Goal: Task Accomplishment & Management: Use online tool/utility

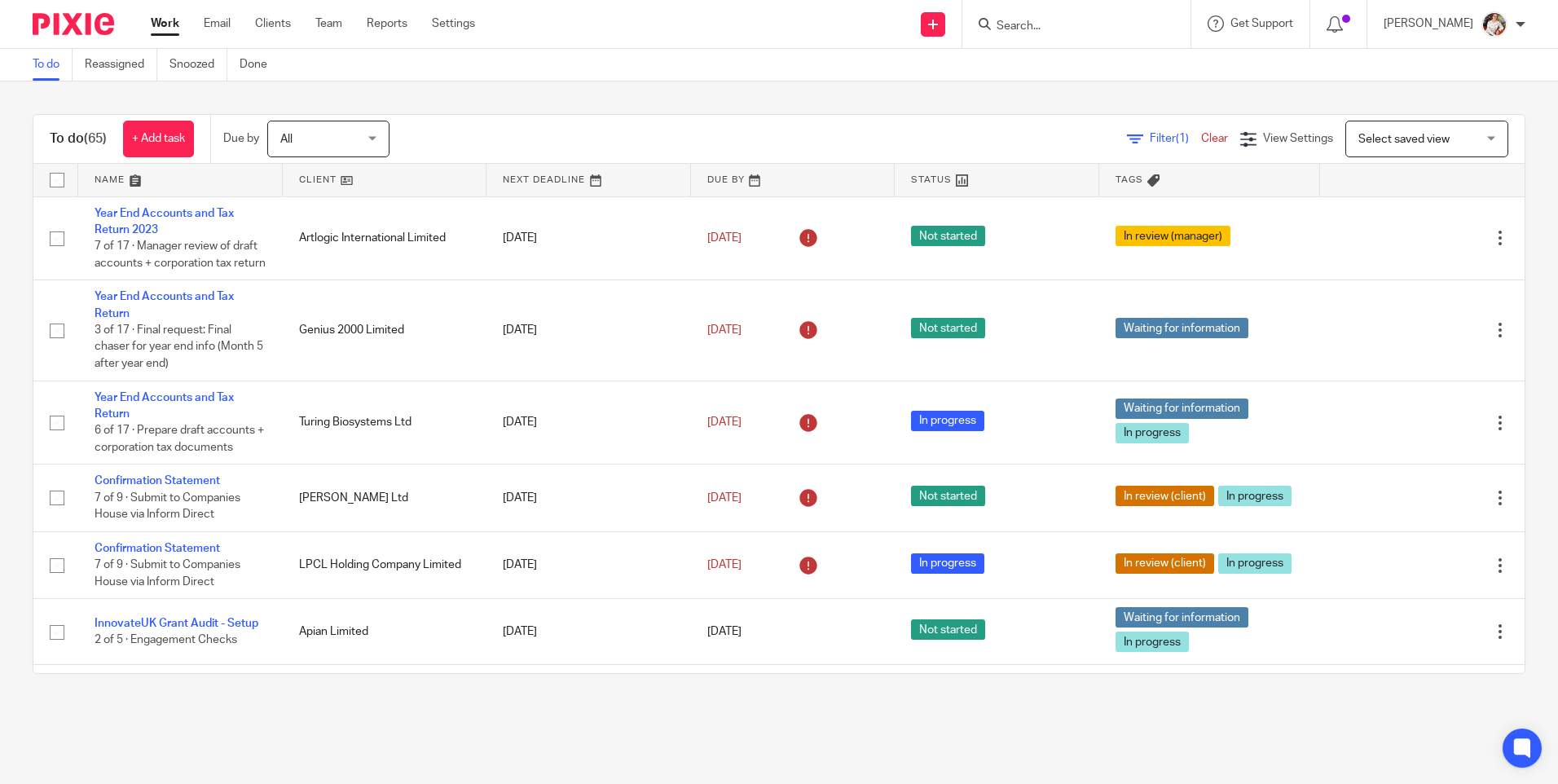
click at [1045, 31] on input "Search" at bounding box center [1069, 26] width 147 height 14
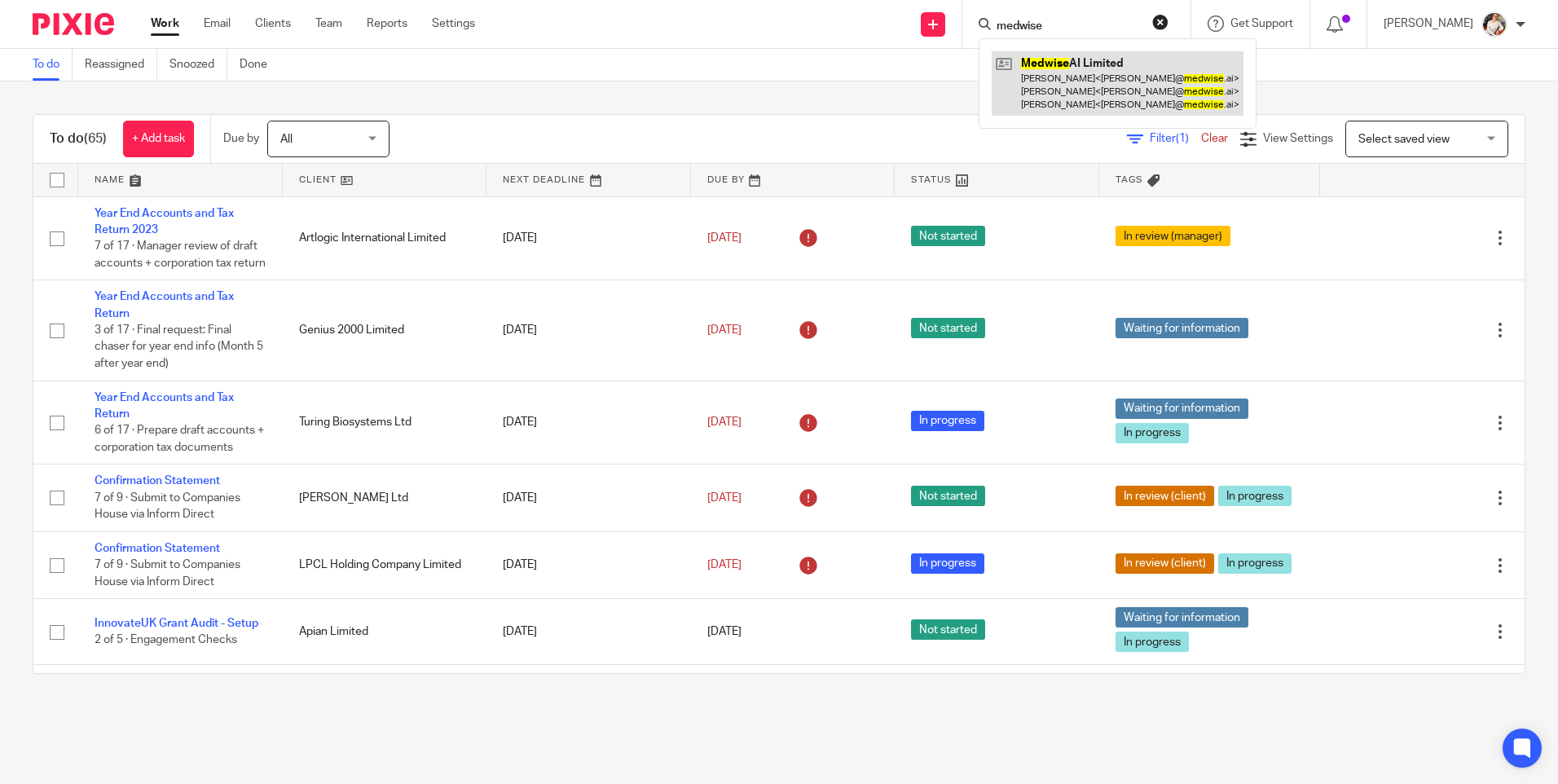
type input "medwise"
click at [1089, 99] on link at bounding box center [1118, 83] width 252 height 64
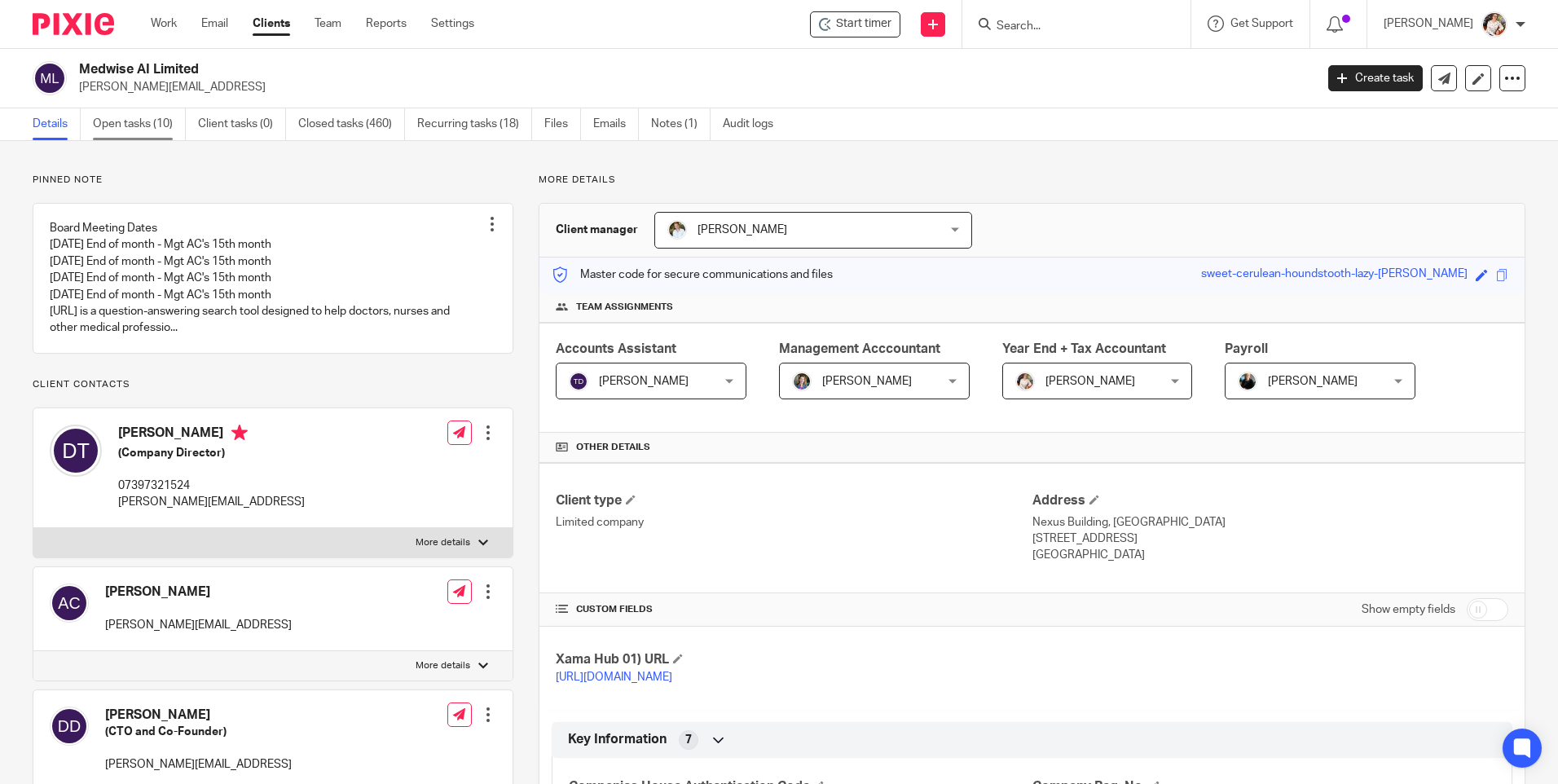
click at [133, 123] on link "Open tasks (10)" at bounding box center [139, 123] width 93 height 32
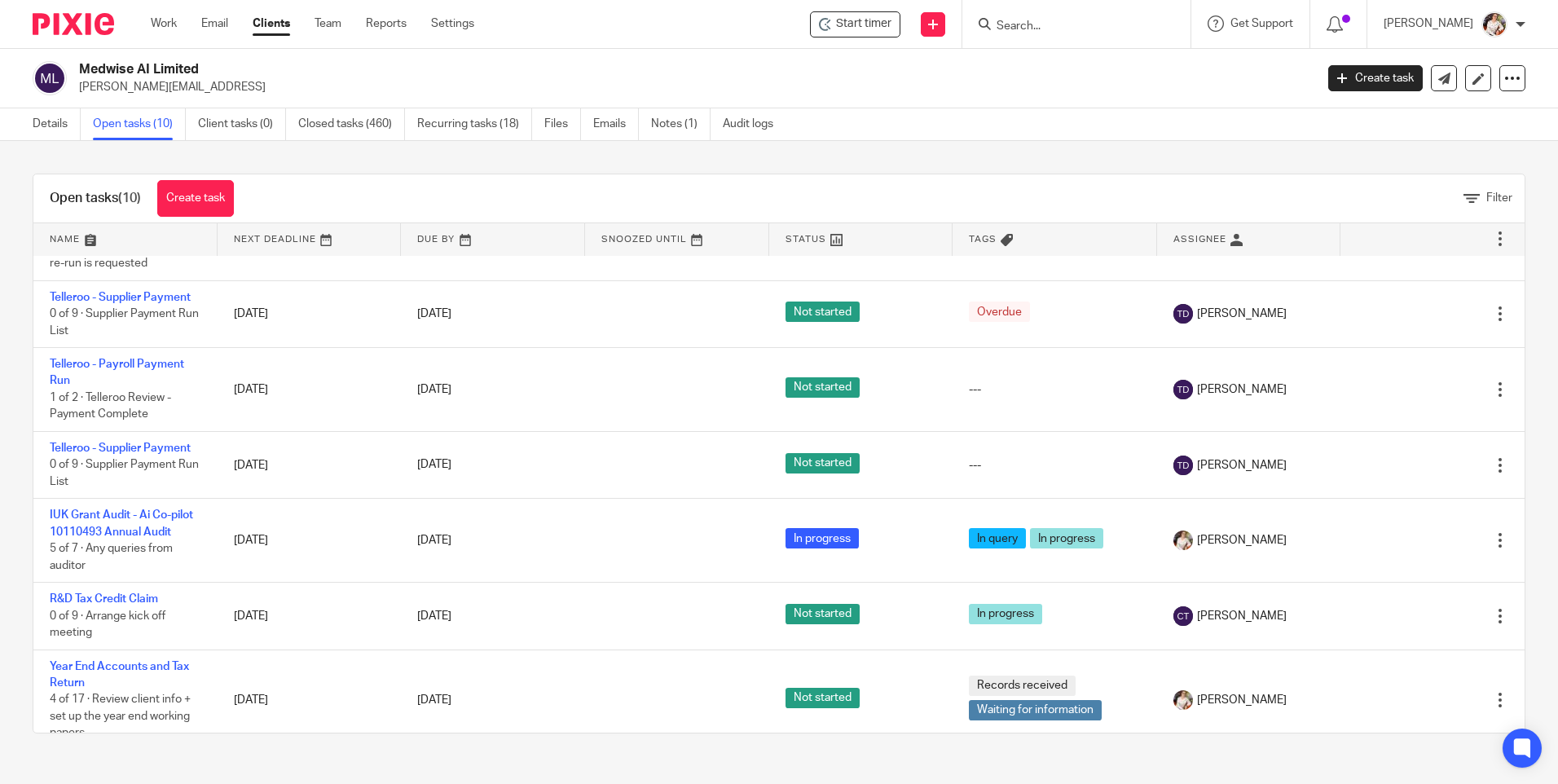
scroll to position [286, 0]
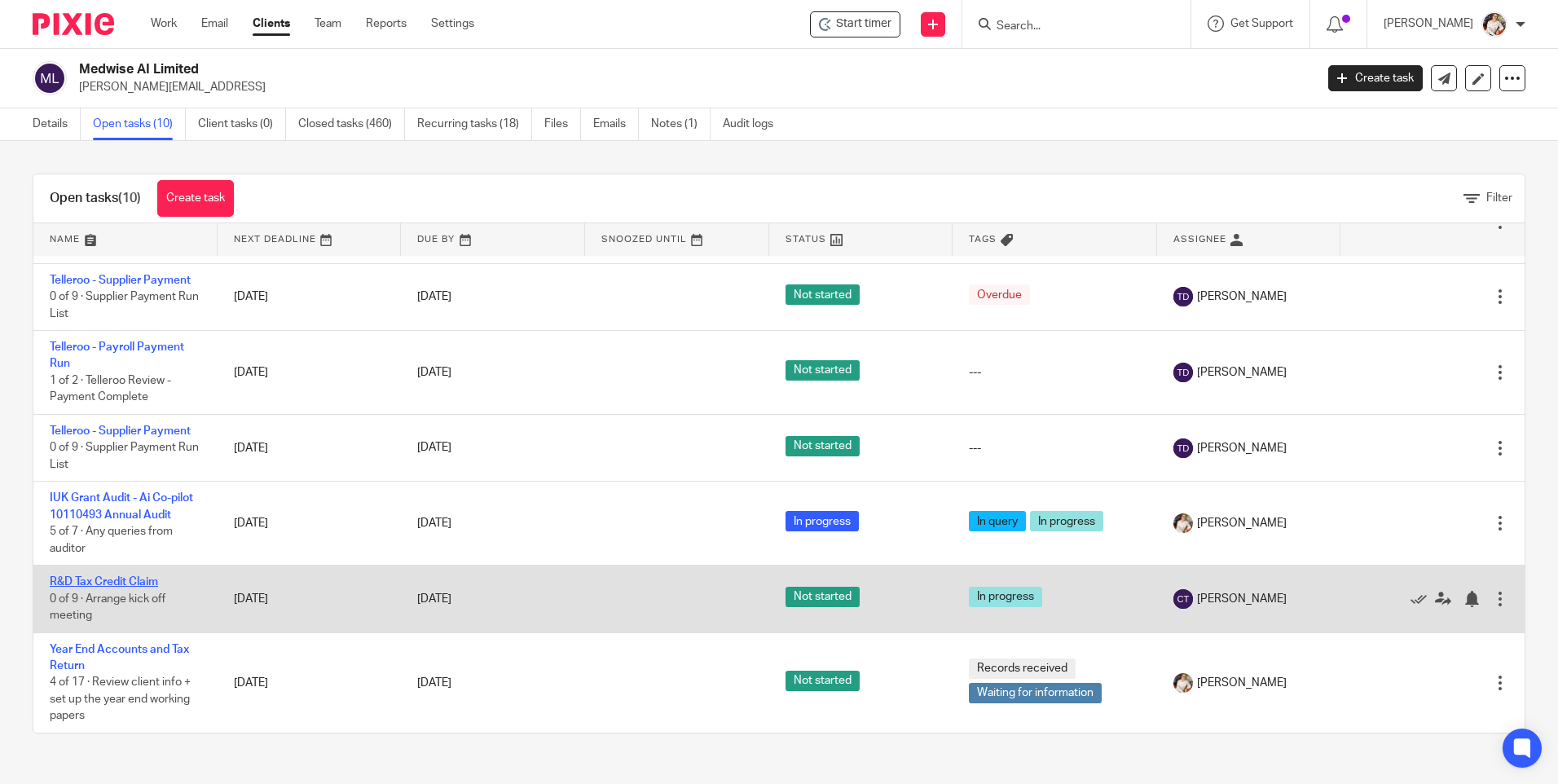
click at [129, 580] on link "R&D Tax Credit Claim" at bounding box center [103, 582] width 108 height 11
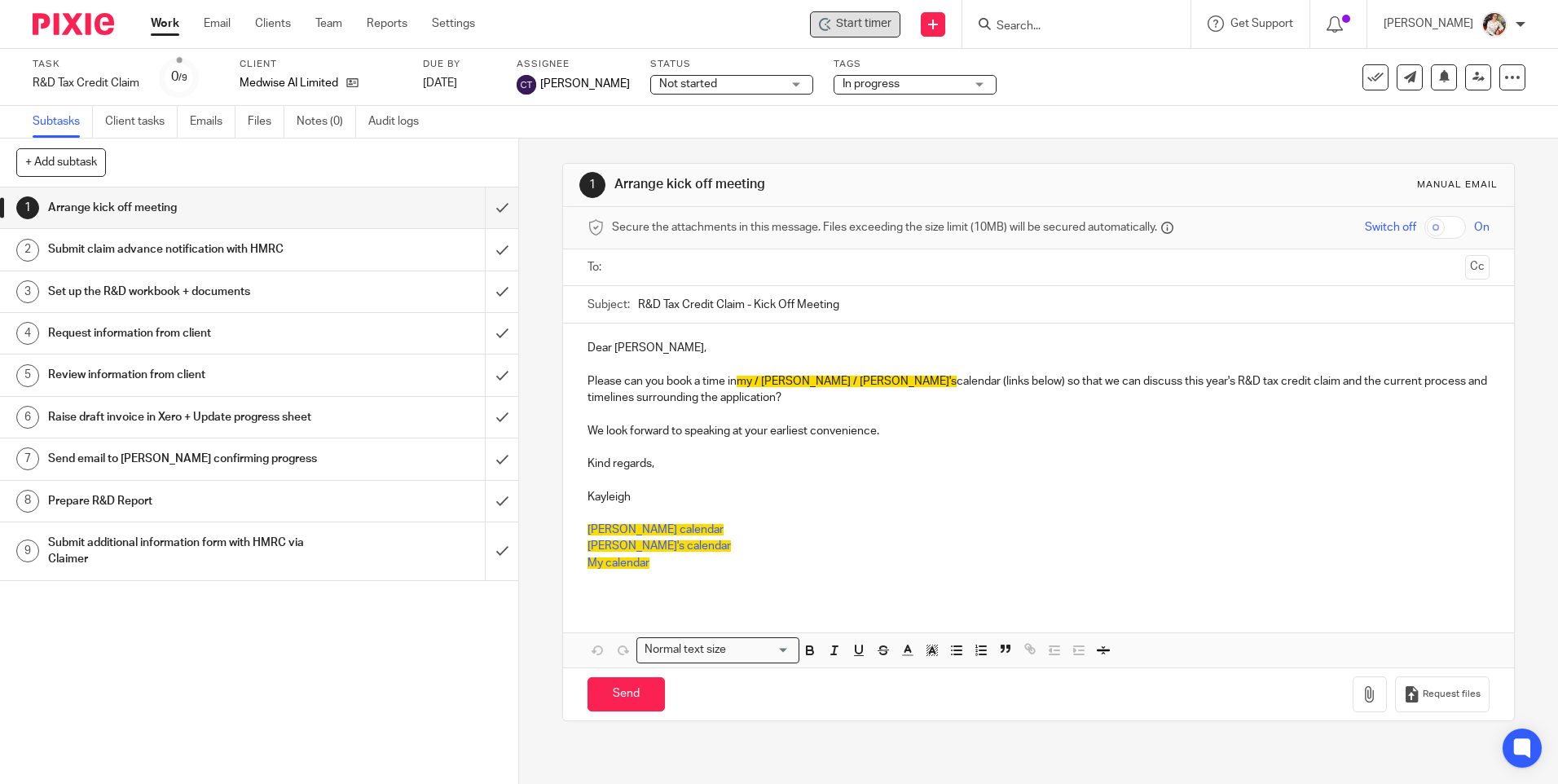
click at [892, 27] on span "Start timer" at bounding box center [864, 24] width 55 height 17
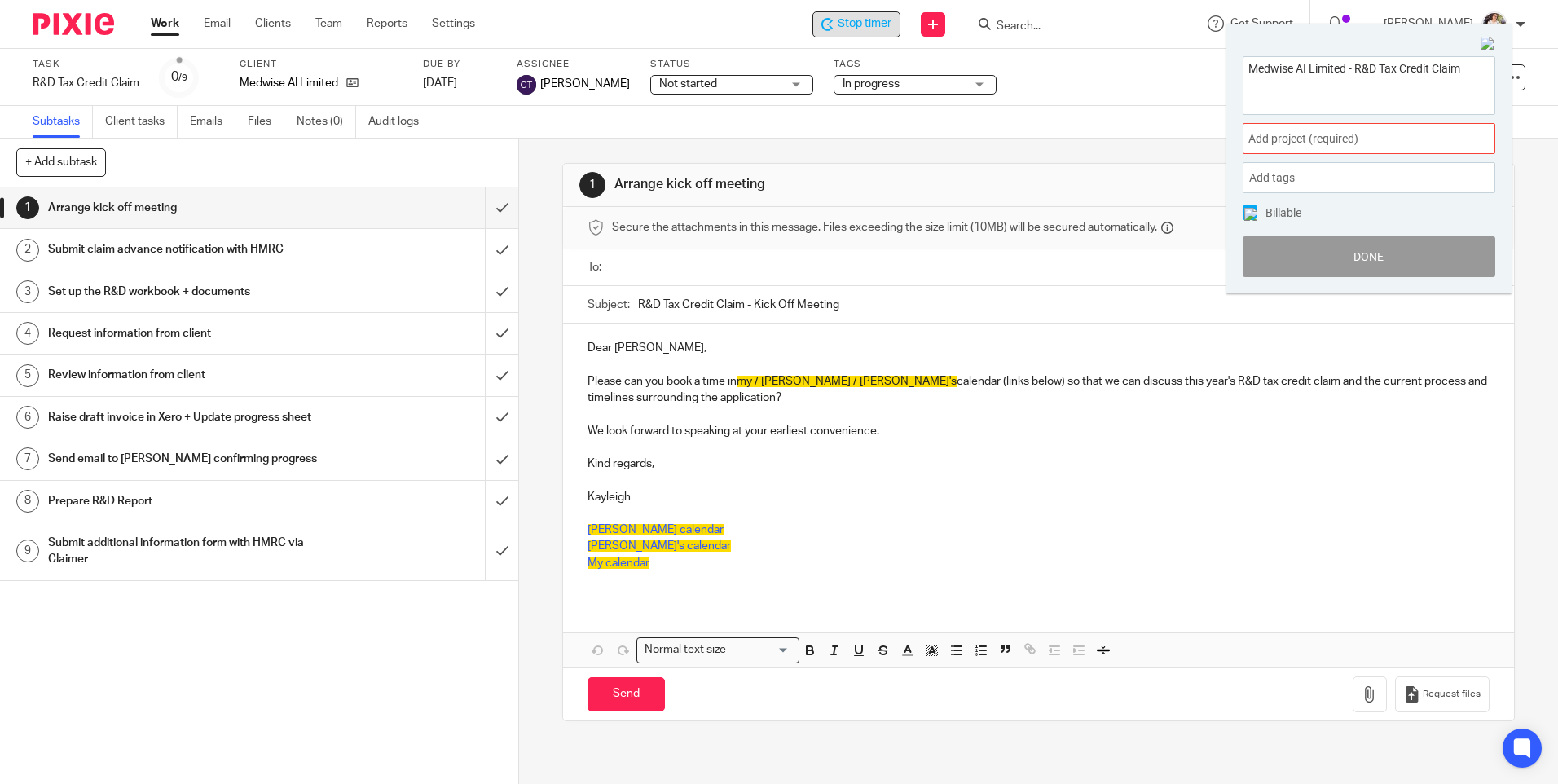
click at [1425, 142] on span "Add project (required) :" at bounding box center [1351, 139] width 205 height 17
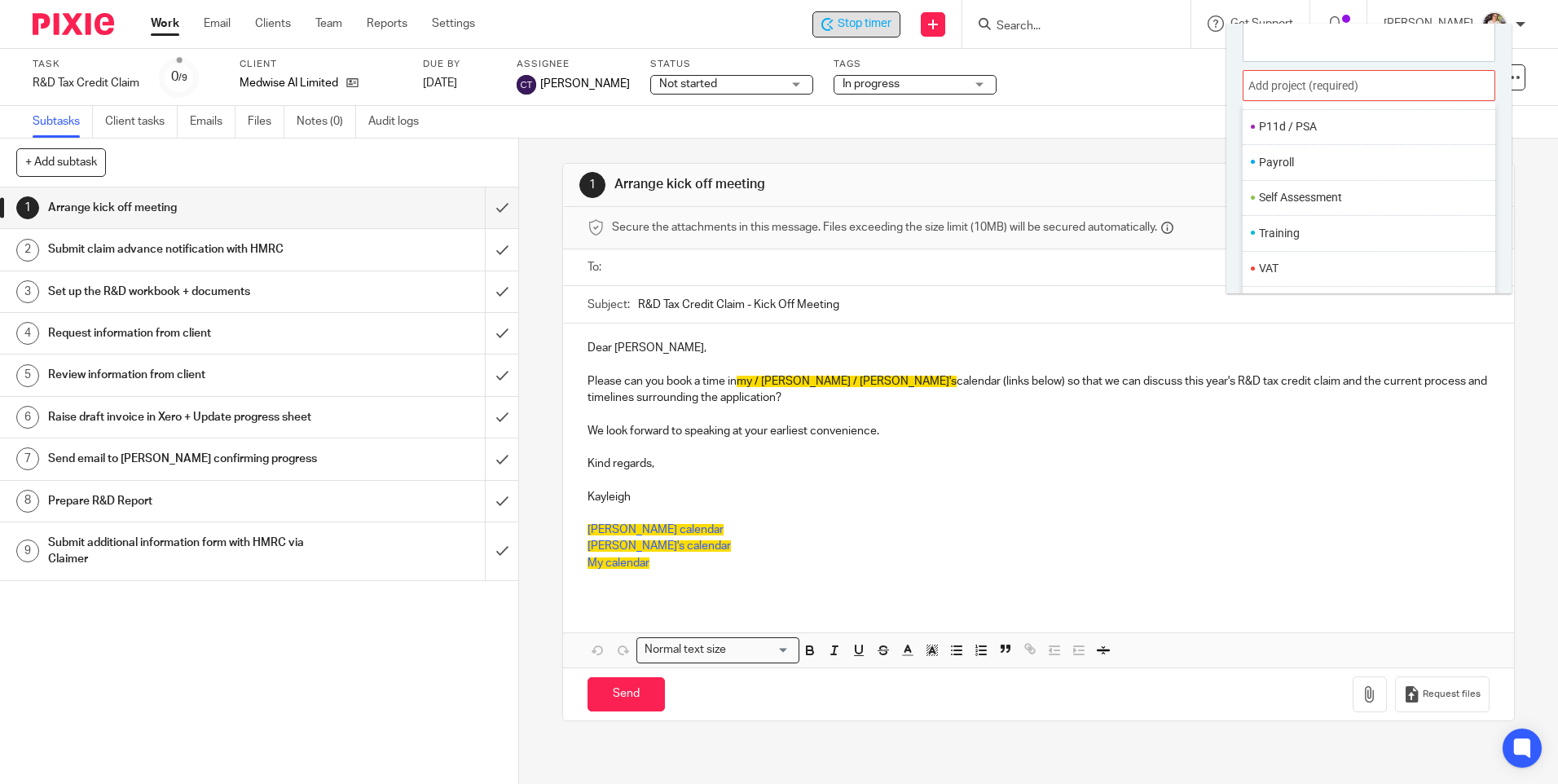
scroll to position [80, 0]
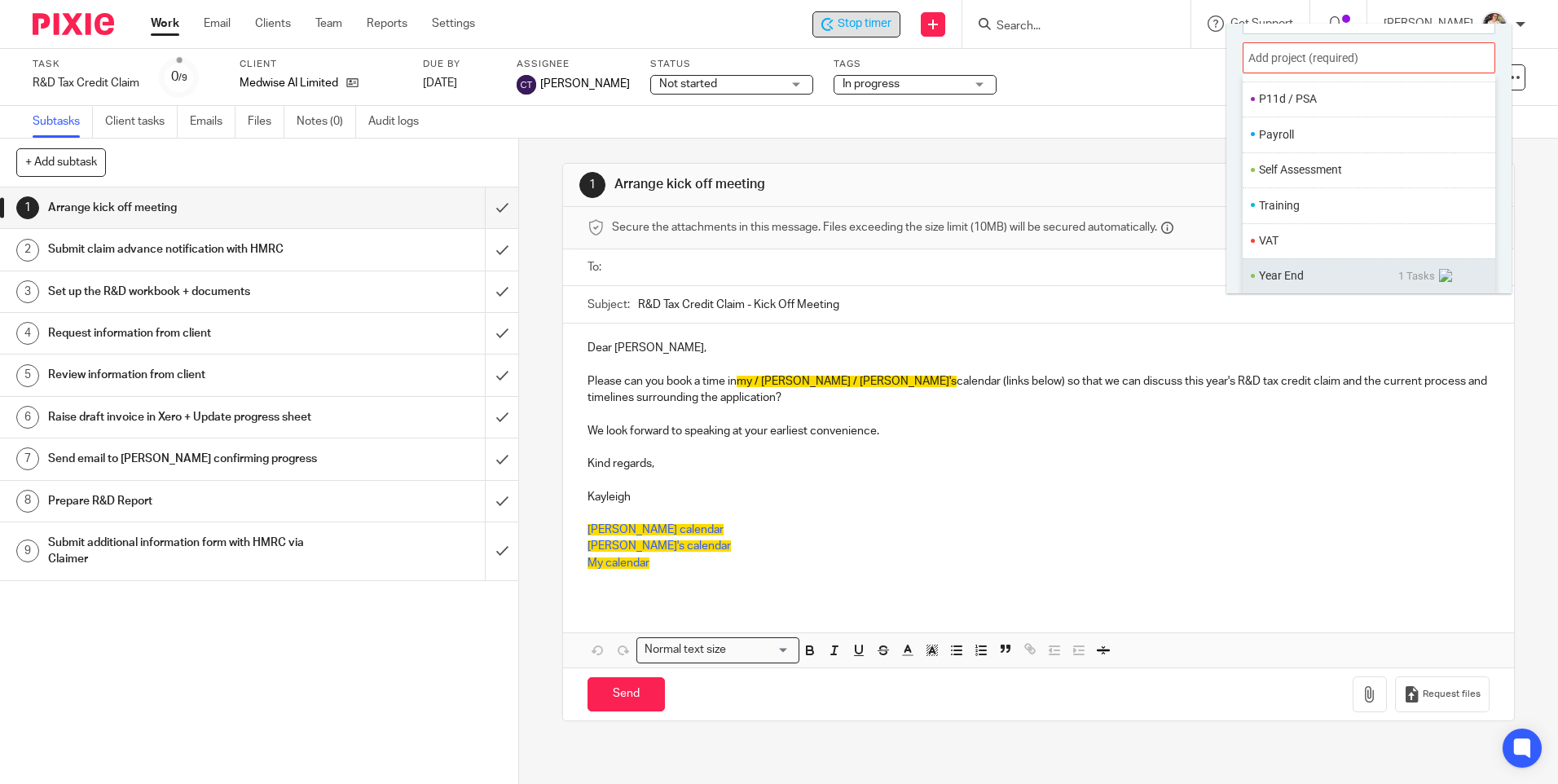
click at [1419, 275] on span "1 Tasks" at bounding box center [1427, 276] width 58 height 15
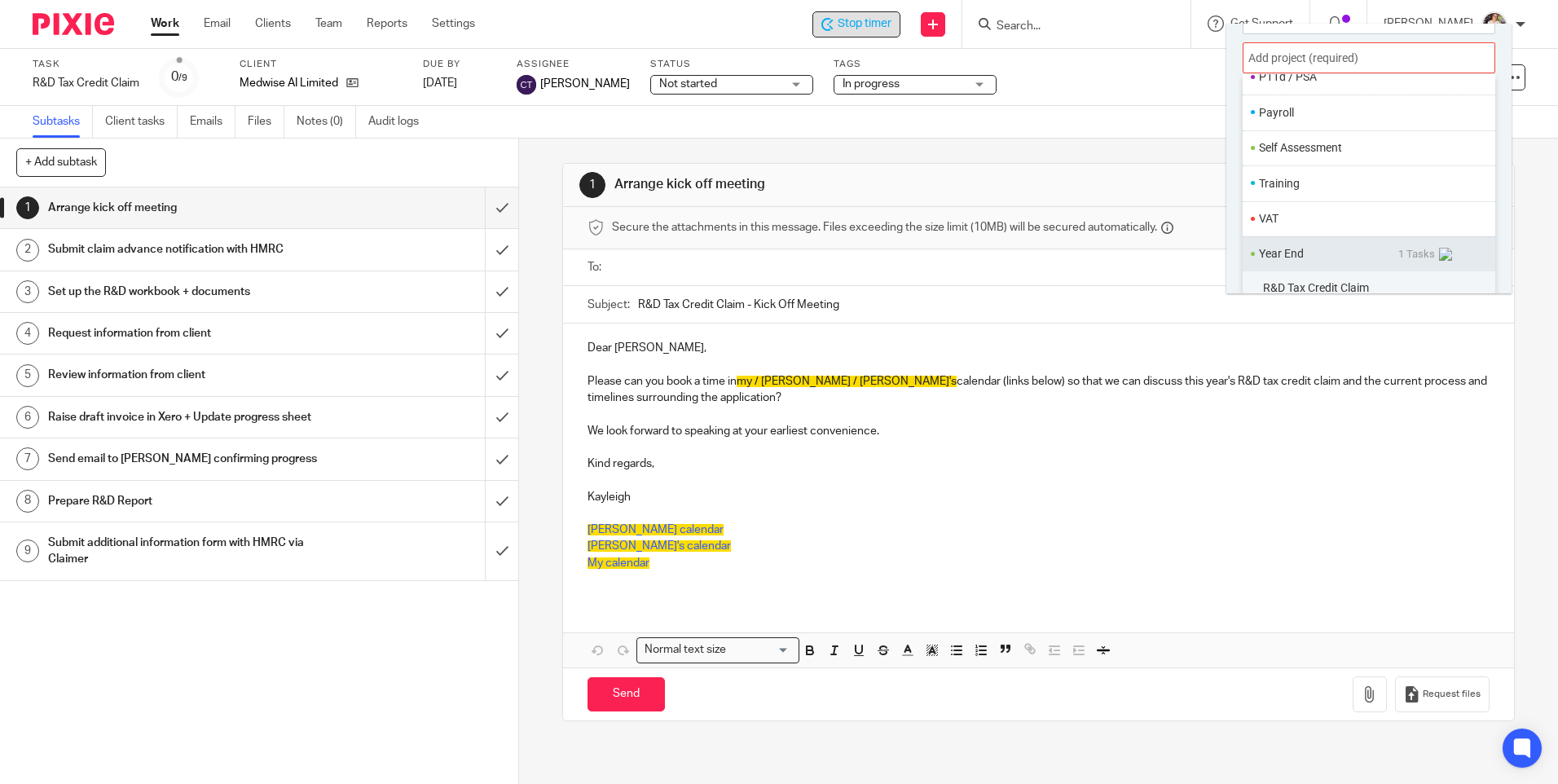
scroll to position [644, 0]
click at [1326, 276] on span "R&D Tax Credit Claim" at bounding box center [1316, 276] width 106 height 13
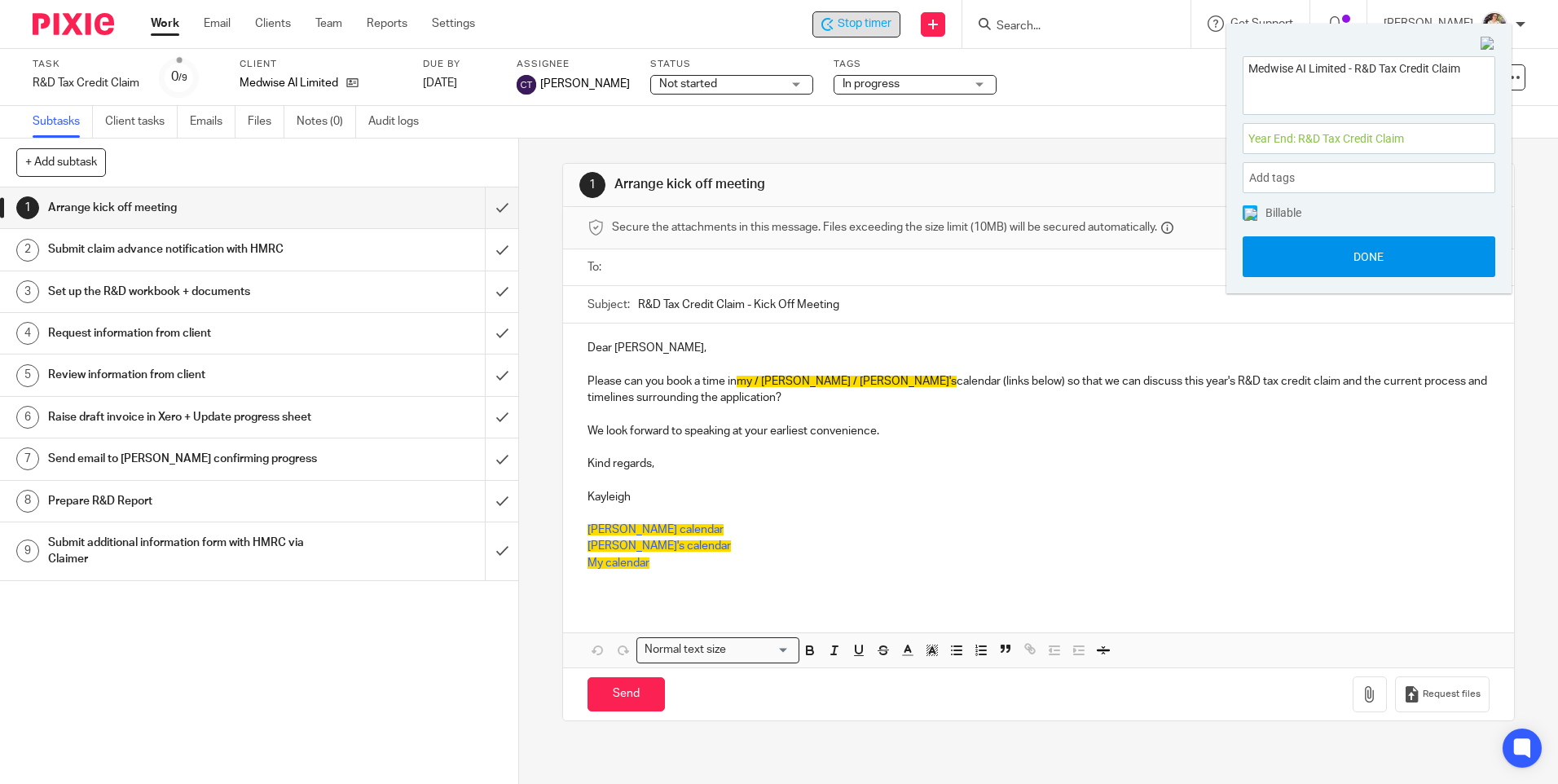
click at [1307, 256] on button "Done" at bounding box center [1369, 256] width 253 height 41
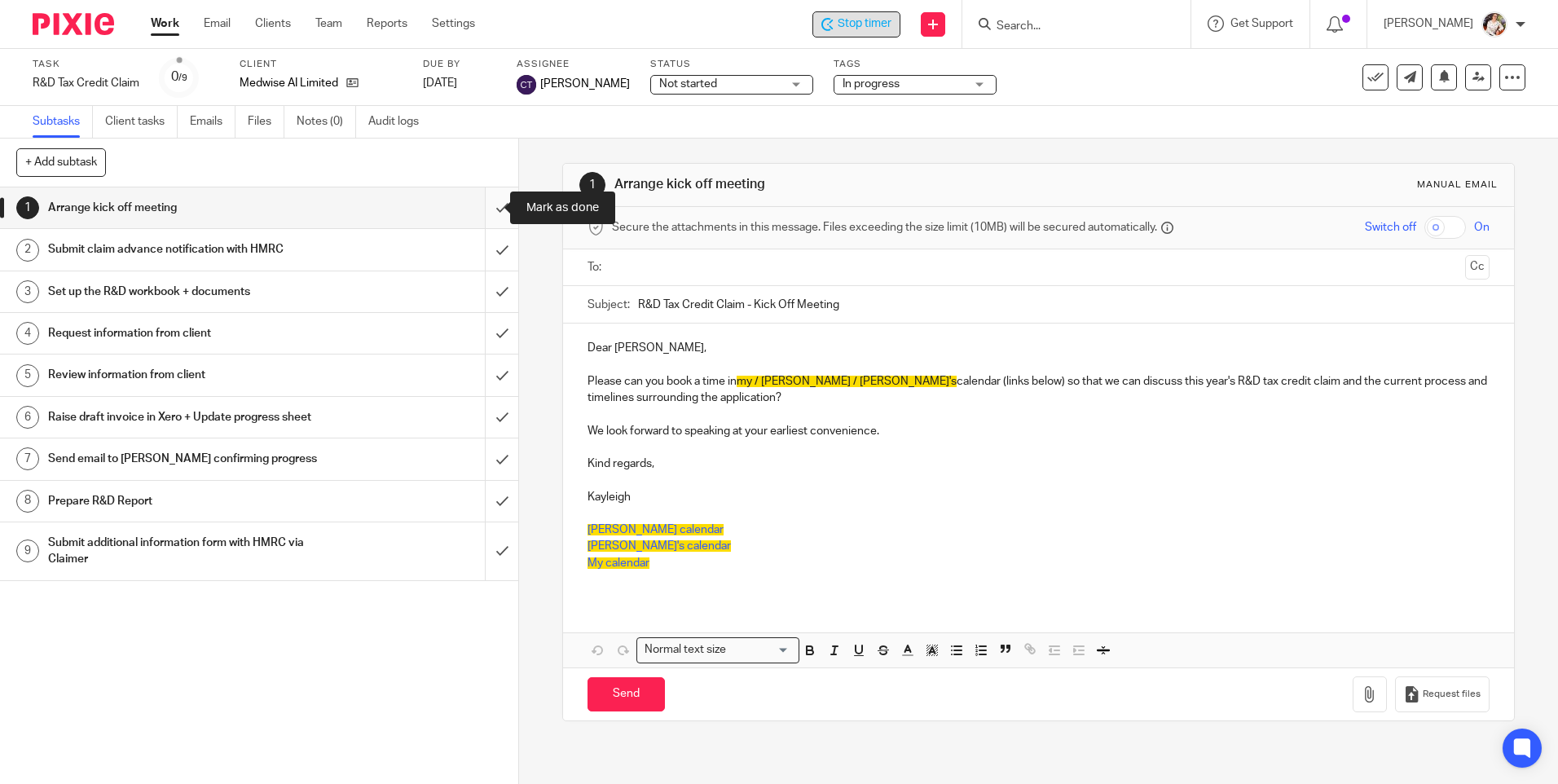
click at [486, 208] on input "submit" at bounding box center [259, 207] width 519 height 41
